Goal: Transaction & Acquisition: Purchase product/service

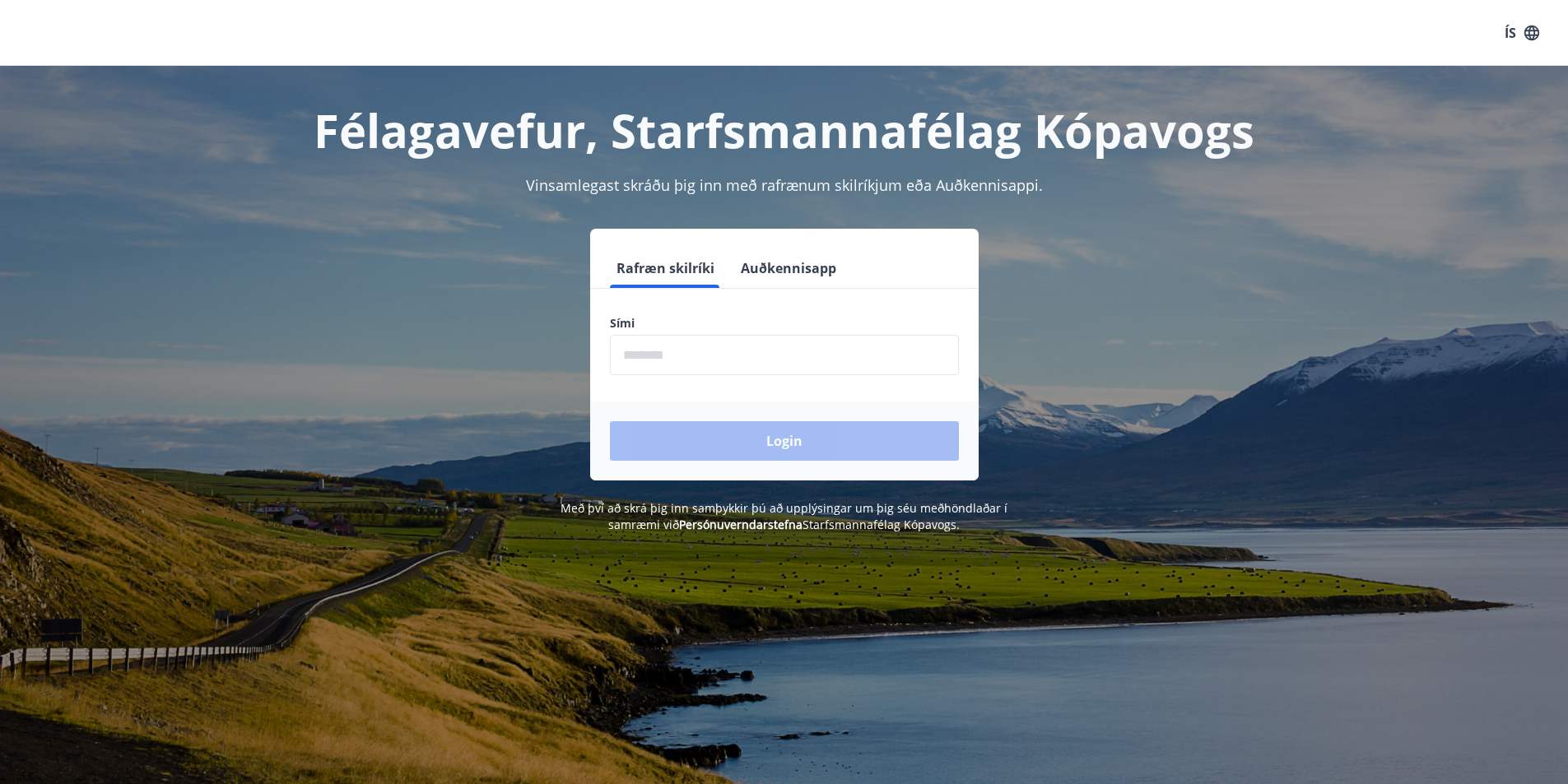
click at [701, 360] on input "phone" at bounding box center [784, 355] width 349 height 40
type input "********"
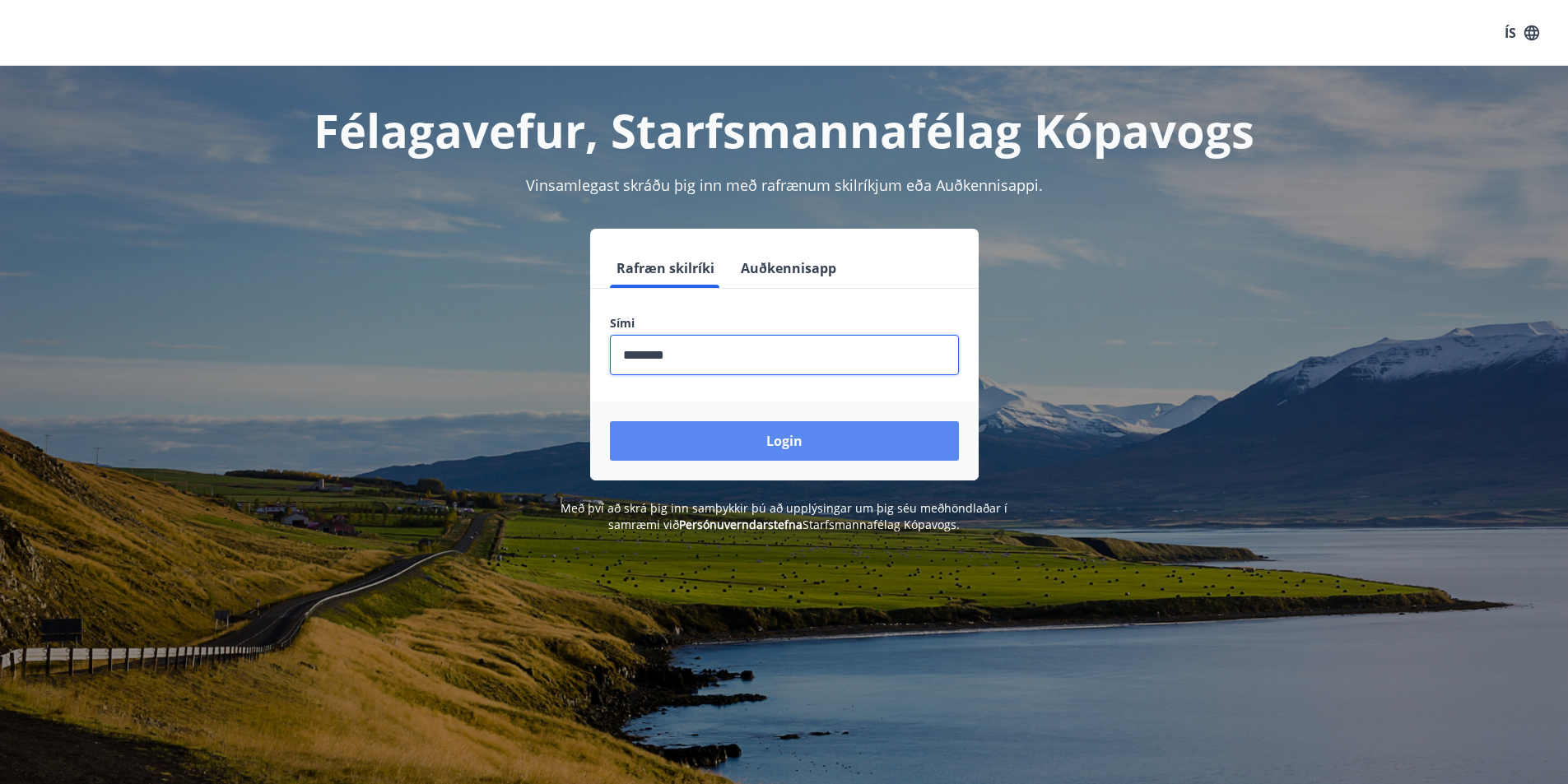
click at [786, 452] on button "Login" at bounding box center [784, 440] width 349 height 39
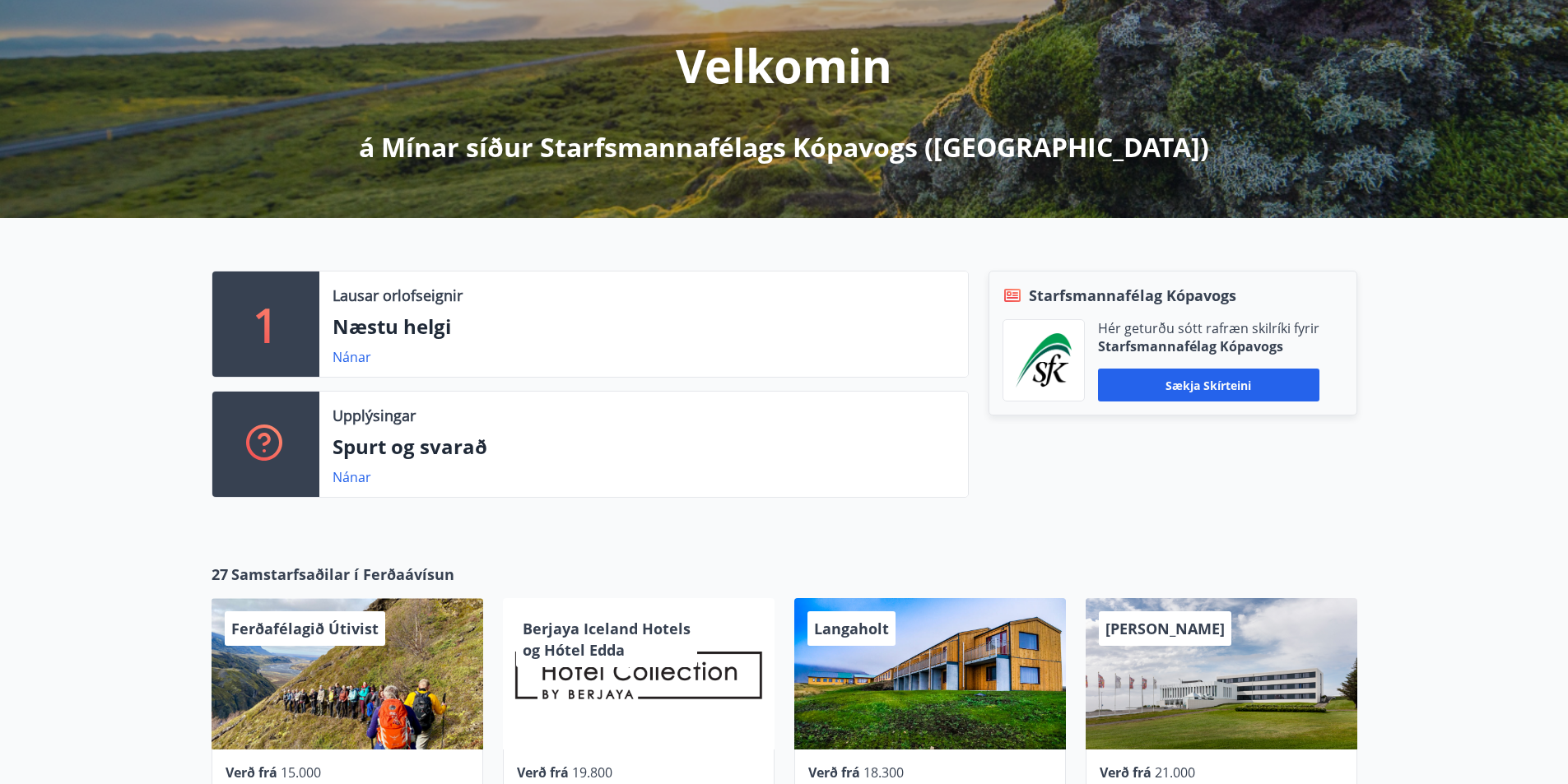
scroll to position [247, 0]
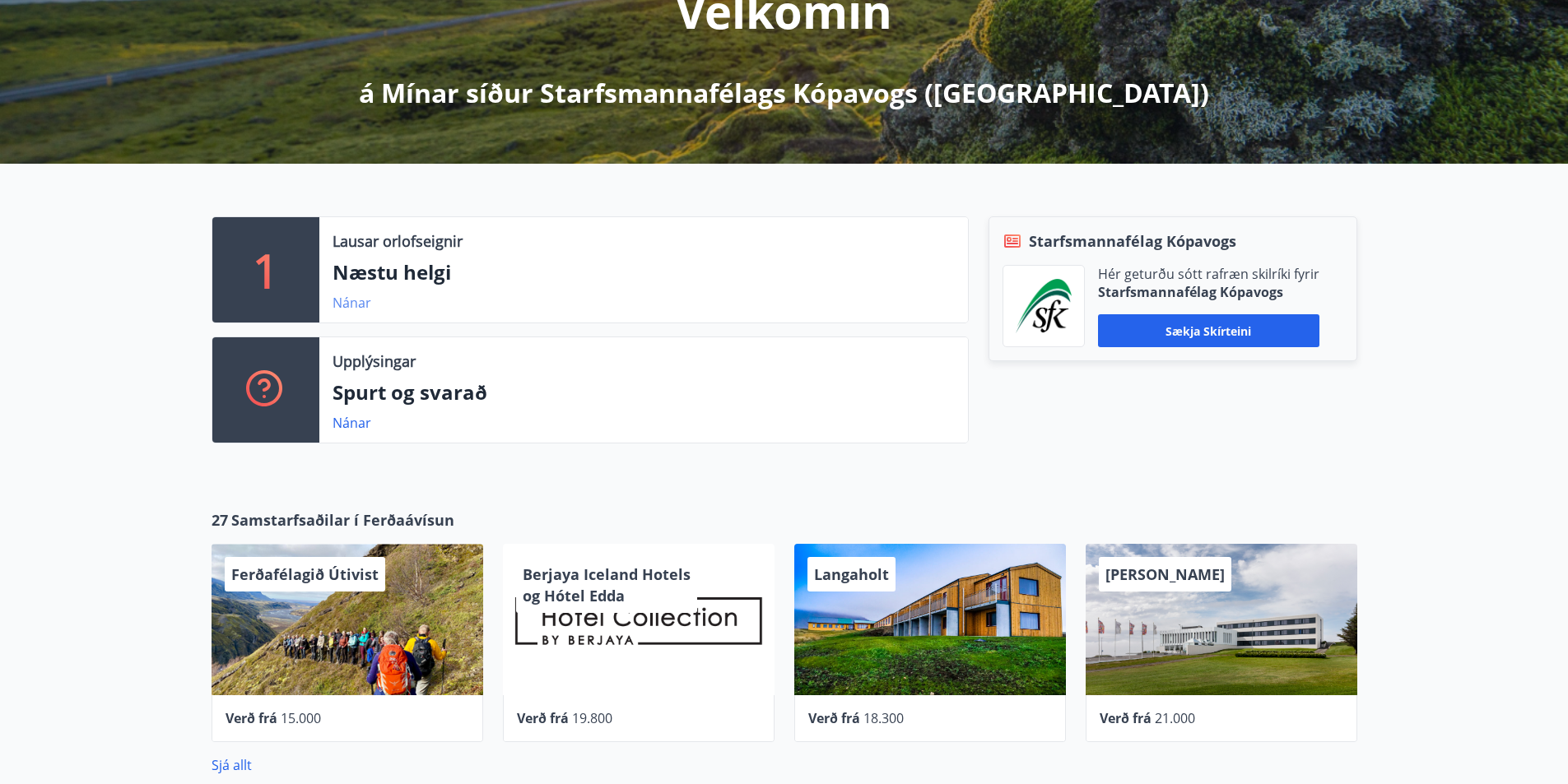
click at [363, 300] on link "Nánar" at bounding box center [352, 303] width 38 height 18
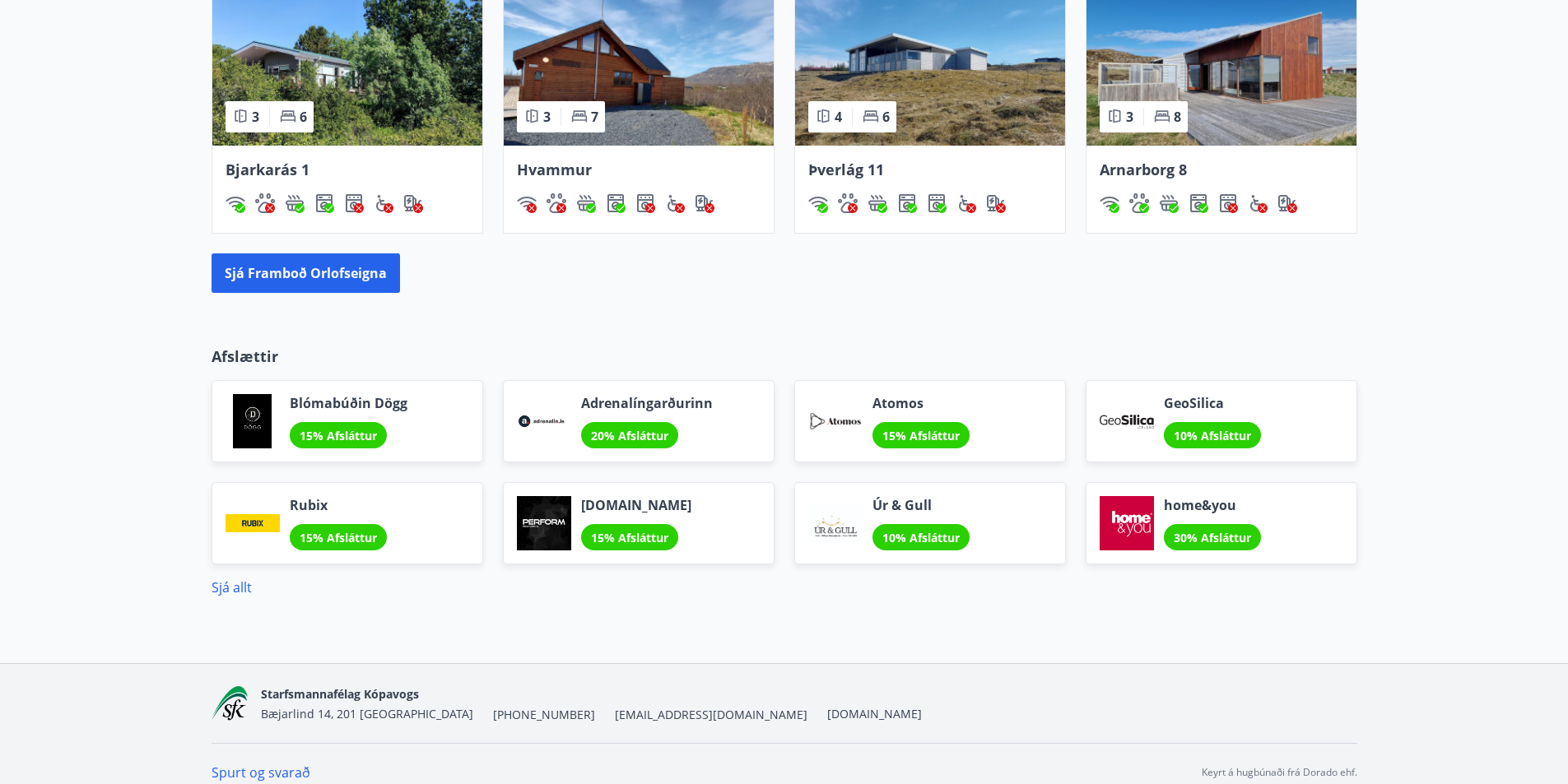
scroll to position [1169, 0]
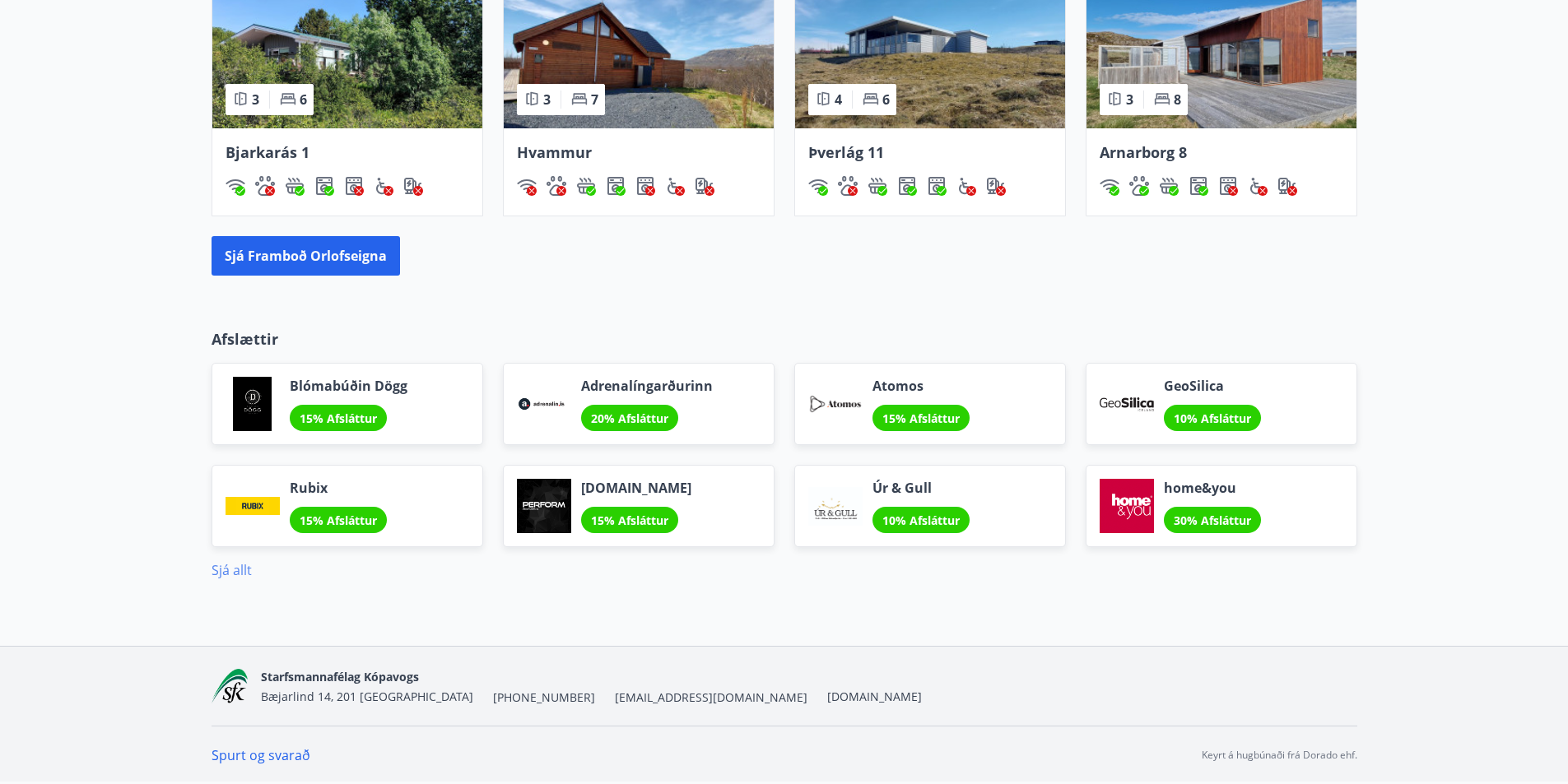
click at [231, 565] on link "Sjá allt" at bounding box center [231, 570] width 40 height 18
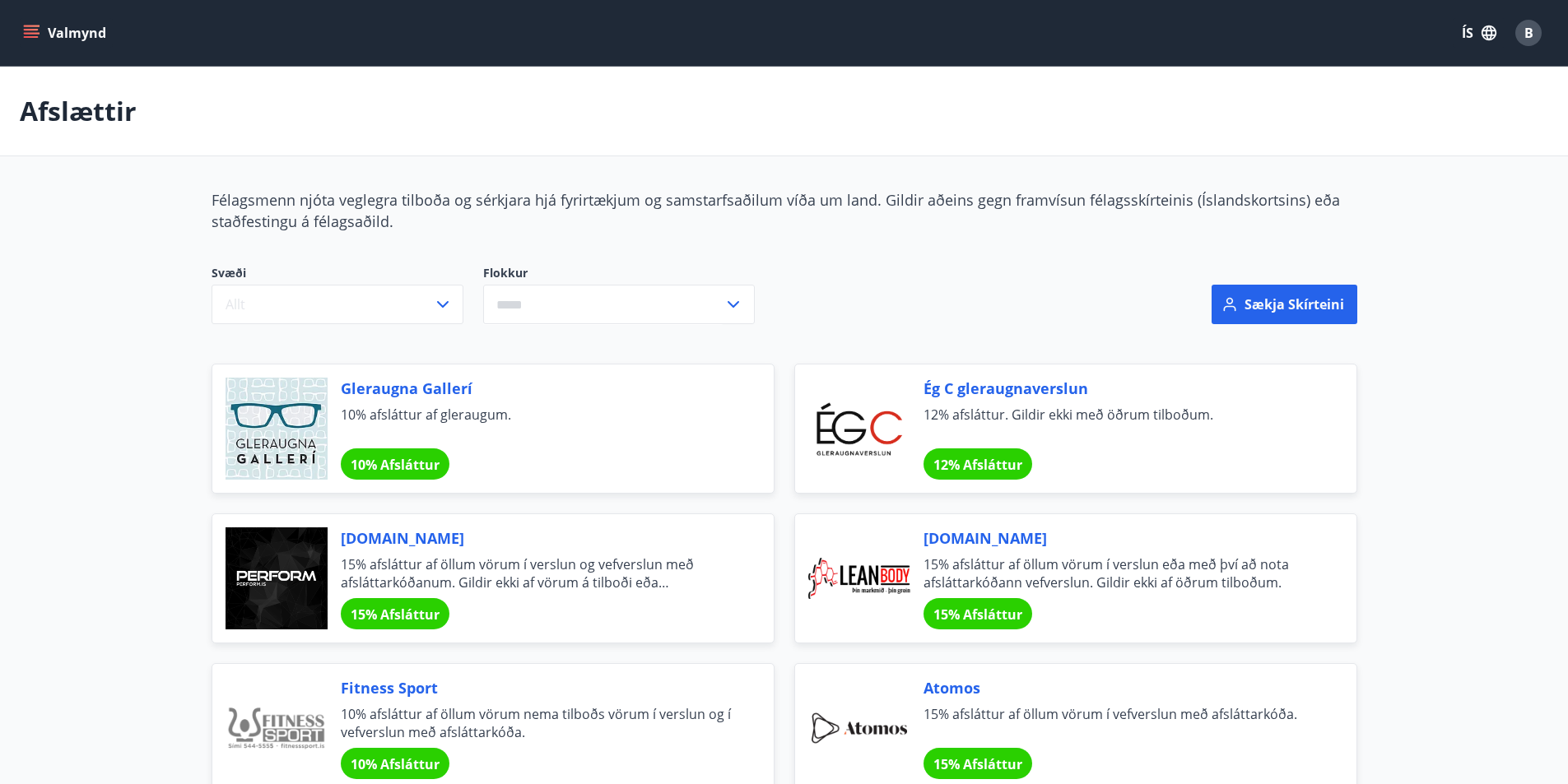
click at [29, 29] on icon "menu" at bounding box center [30, 30] width 15 height 2
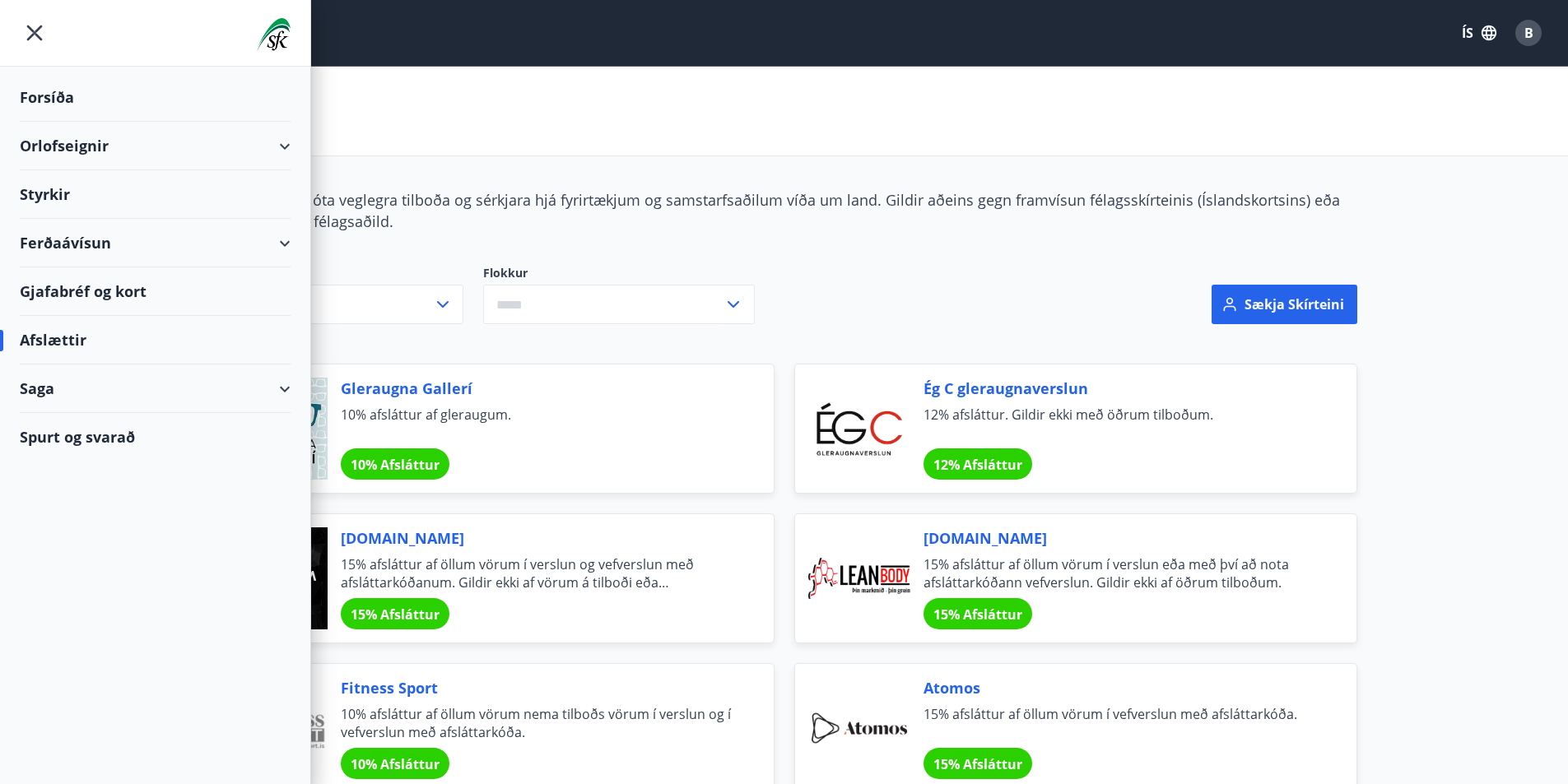
click at [73, 245] on div "Ferðaávísun" at bounding box center [155, 244] width 271 height 49
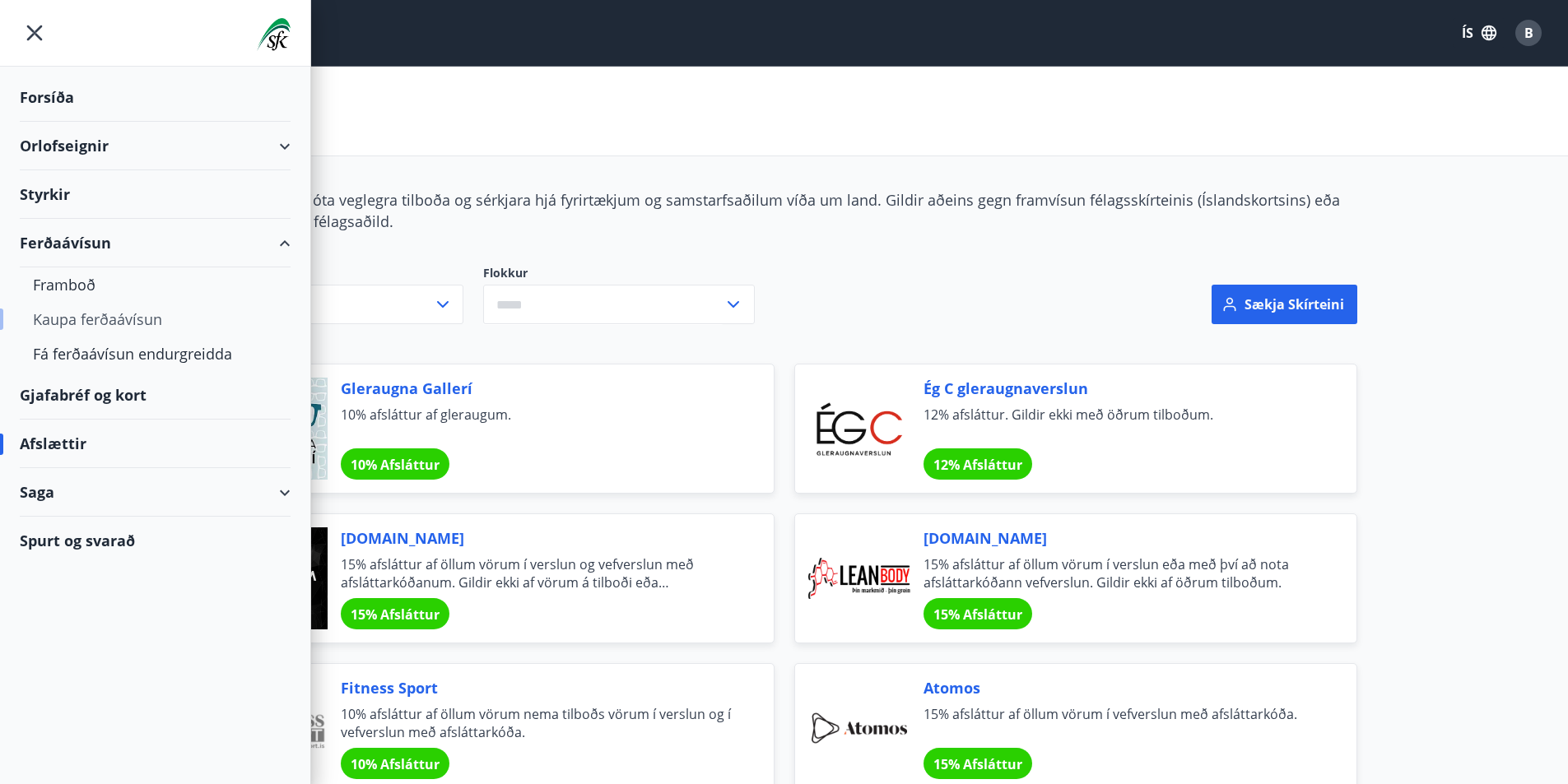
click at [146, 318] on div "Kaupa ferðaávísun" at bounding box center [155, 319] width 245 height 35
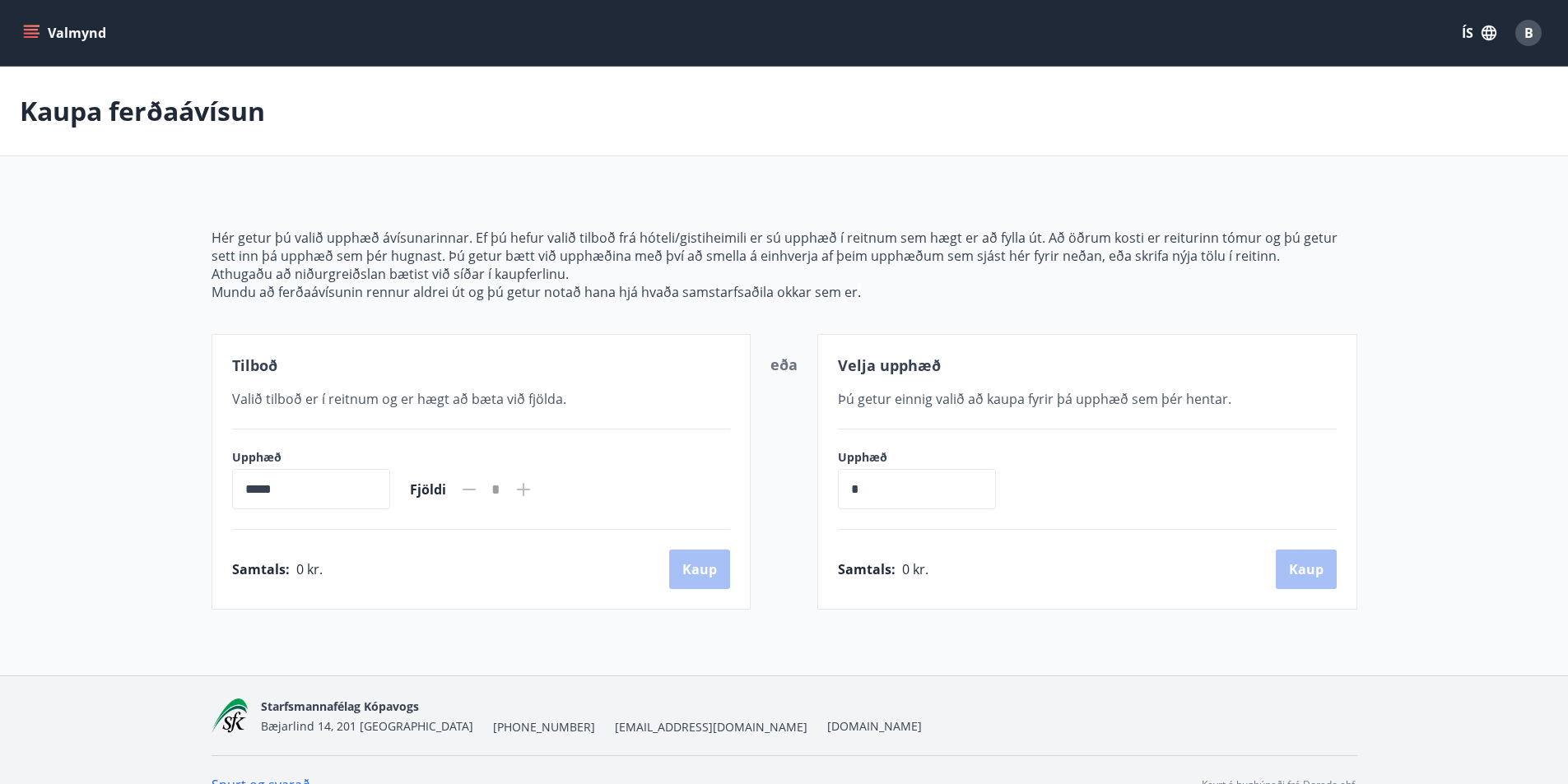
scroll to position [30, 0]
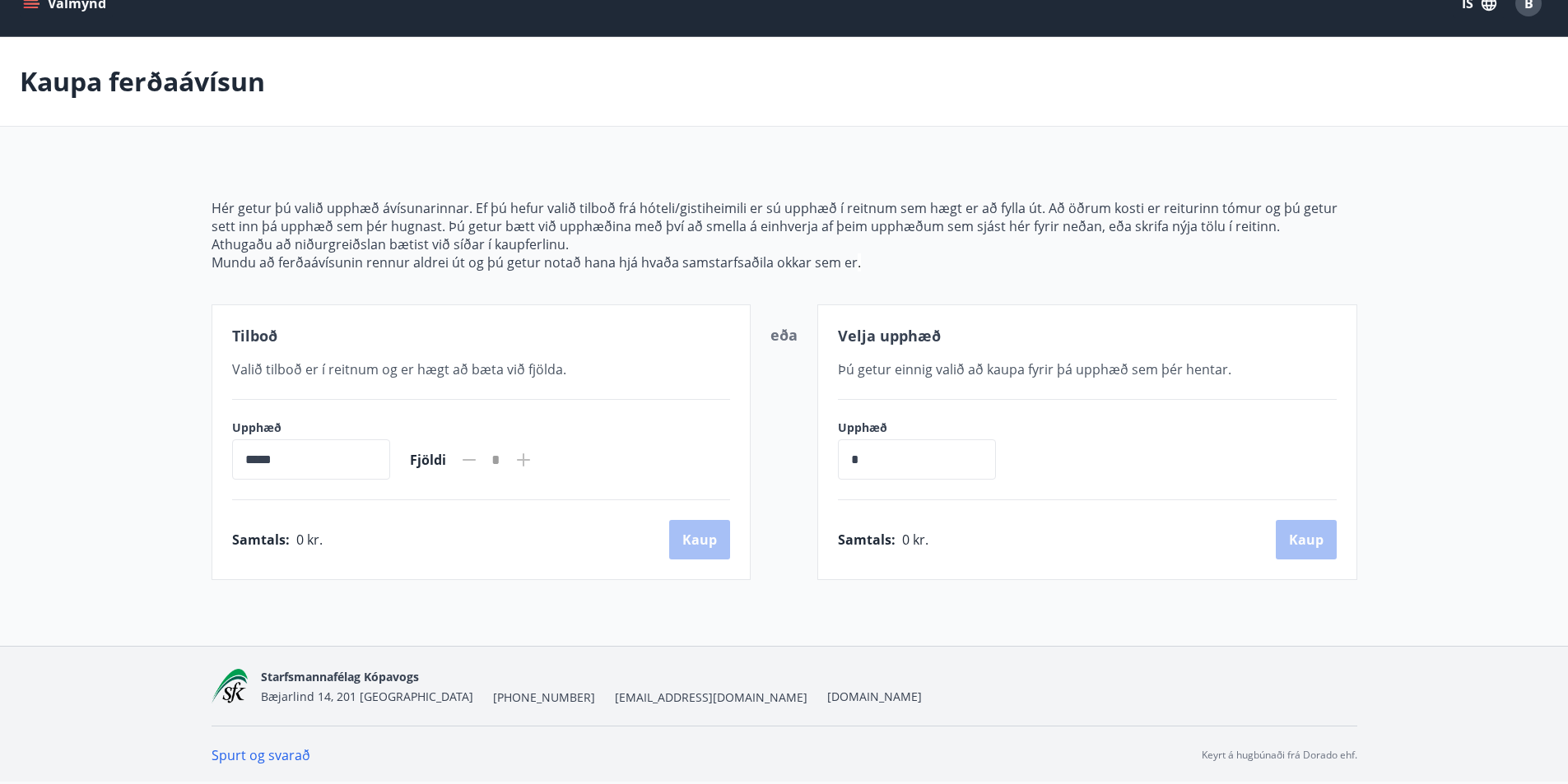
click at [533, 458] on icon at bounding box center [523, 459] width 20 height 20
click at [312, 460] on input "*****" at bounding box center [312, 459] width 158 height 40
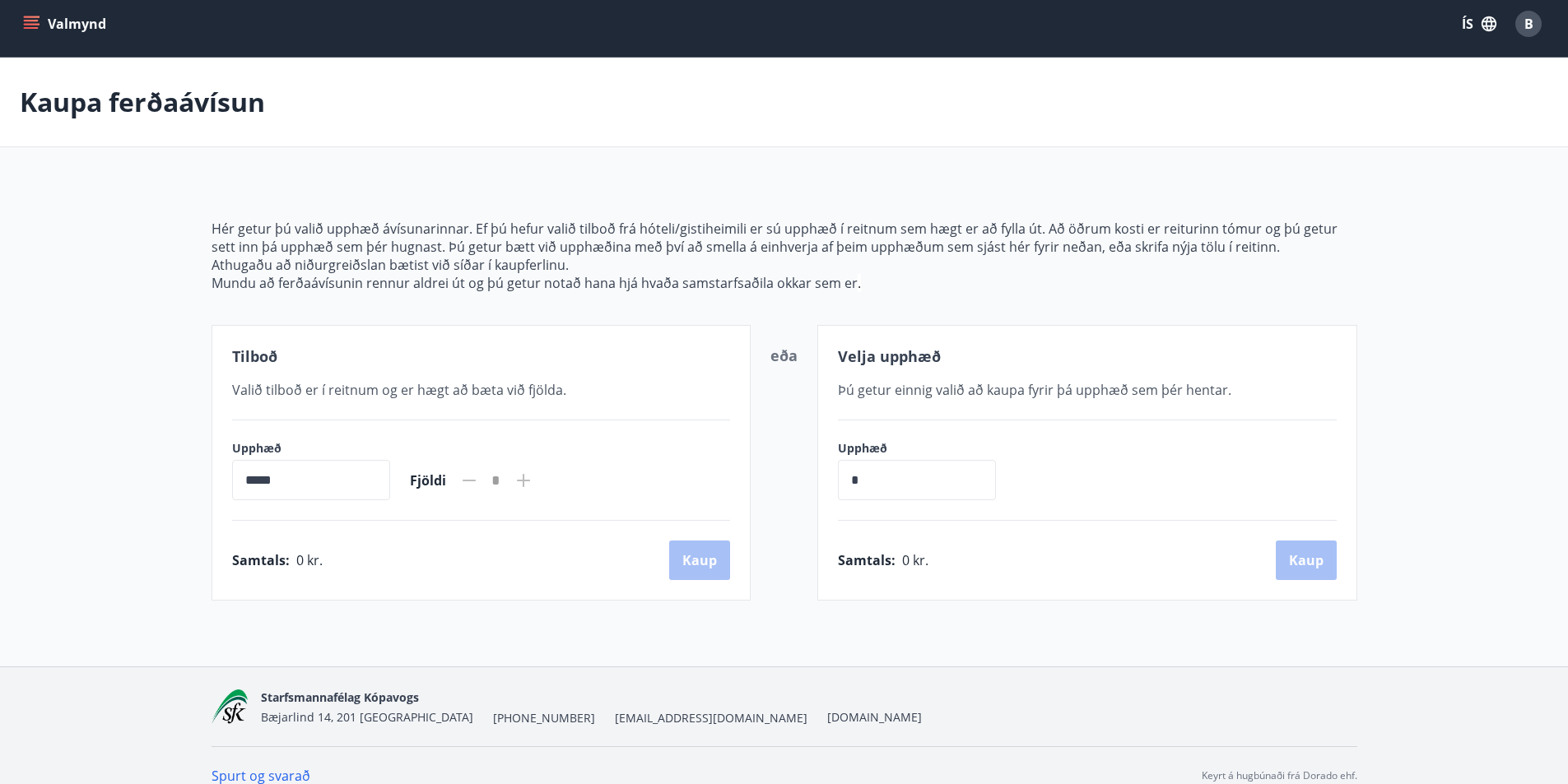
scroll to position [0, 0]
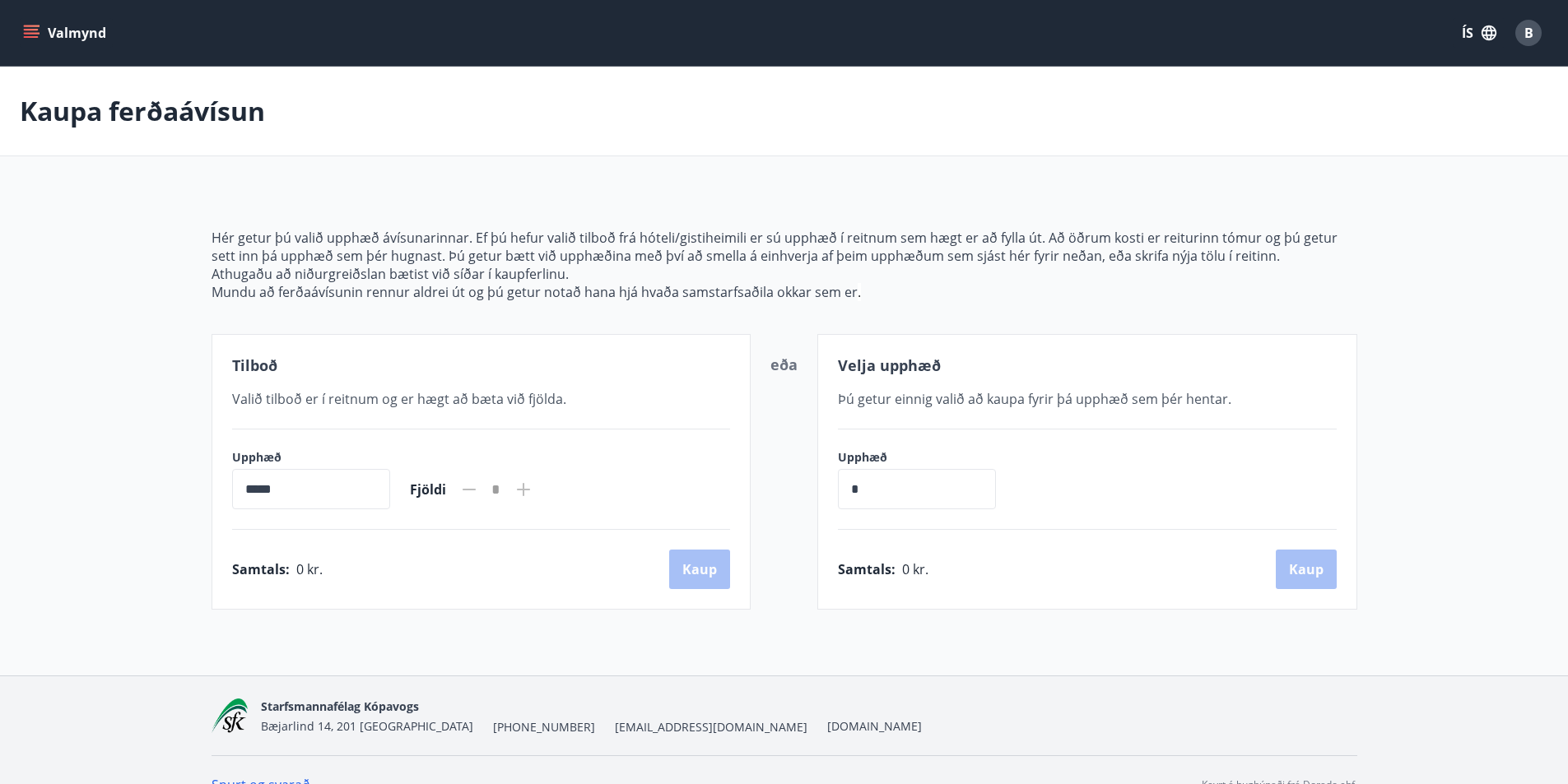
click at [30, 34] on icon "menu" at bounding box center [32, 33] width 18 height 2
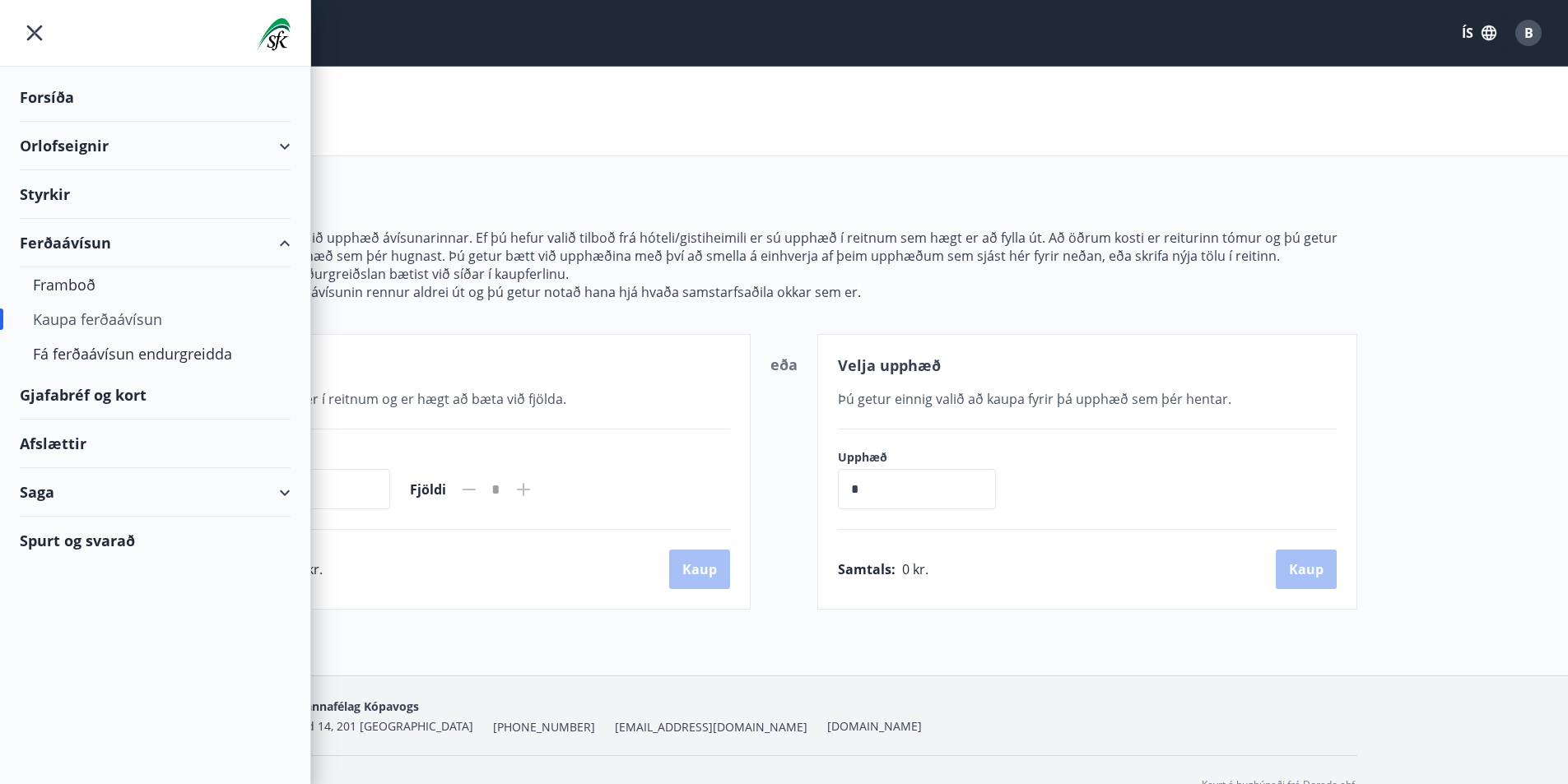
click at [99, 394] on div "Gjafabréf og kort" at bounding box center [155, 396] width 271 height 49
